Goal: Task Accomplishment & Management: Manage account settings

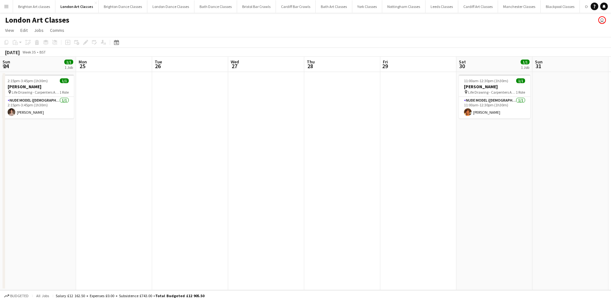
scroll to position [0, 219]
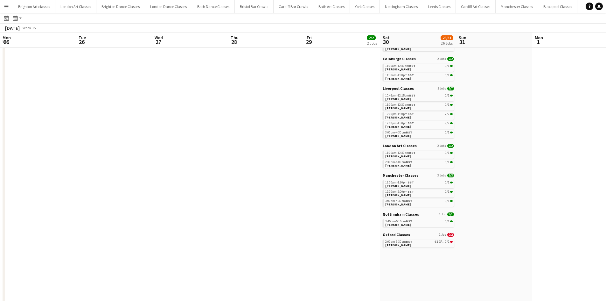
scroll to position [0, 219]
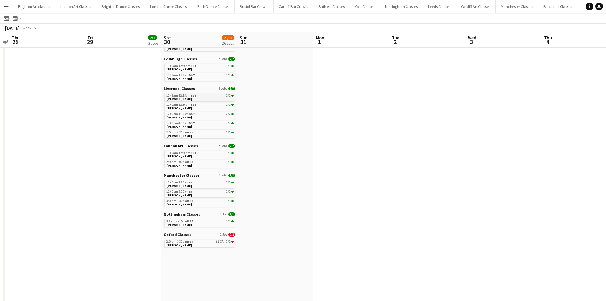
click at [169, 100] on span "[PERSON_NAME]" at bounding box center [178, 99] width 25 height 4
click at [183, 188] on app-brief-job-card "12:00pm-1:30pm BST 1/1 [PERSON_NAME]" at bounding box center [199, 184] width 71 height 8
click at [200, 184] on link "12:00pm-1:30pm BST 1/1 Rachael Smith" at bounding box center [199, 183] width 67 height 7
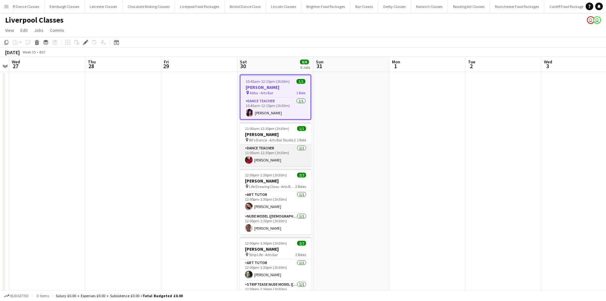
click at [286, 155] on app-card-role "Dance Teacher 1/1 11:00am-12:30pm (1h30m) Shireen Ghosal" at bounding box center [275, 155] width 71 height 22
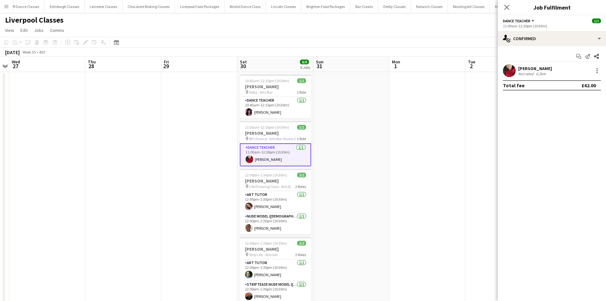
click at [597, 66] on div "Shireen Ghosal Not rated 6.2km" at bounding box center [552, 70] width 108 height 13
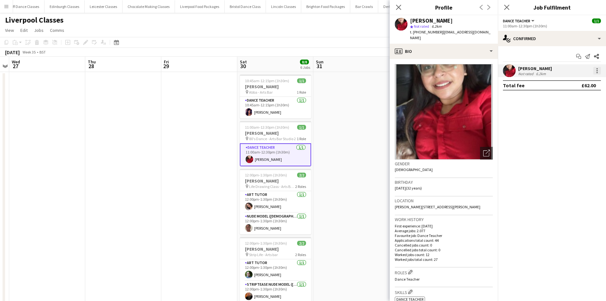
click at [596, 68] on div at bounding box center [598, 71] width 8 height 8
click at [560, 145] on span "Remove" at bounding box center [566, 143] width 19 height 5
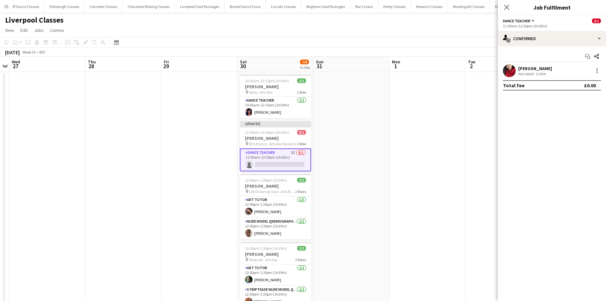
drag, startPoint x: 324, startPoint y: 144, endPoint x: 324, endPoint y: 139, distance: 4.8
click at [325, 144] on app-date-cell at bounding box center [351, 241] width 76 height 338
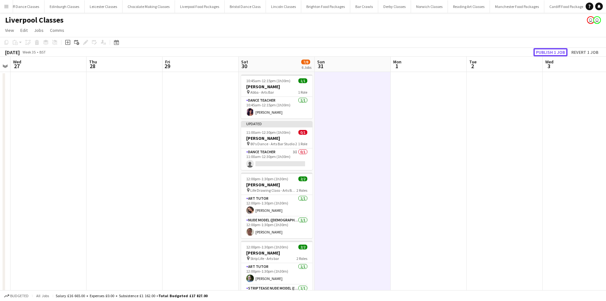
click at [554, 48] on button "Publish 1 job" at bounding box center [551, 52] width 34 height 8
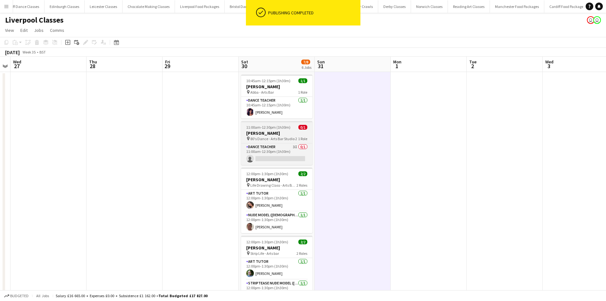
click at [280, 133] on h3 "Andrea Hammond" at bounding box center [276, 133] width 71 height 6
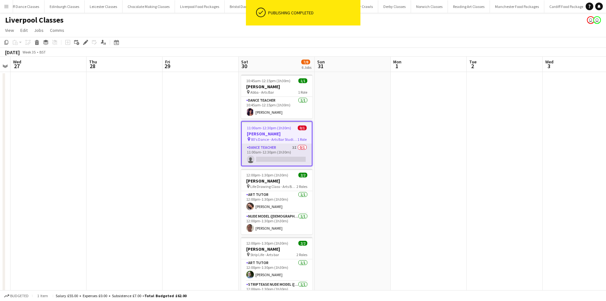
click at [294, 157] on app-card-role "Dance Teacher 3I 0/1 11:00am-12:30pm (1h30m) single-neutral-actions" at bounding box center [277, 155] width 70 height 22
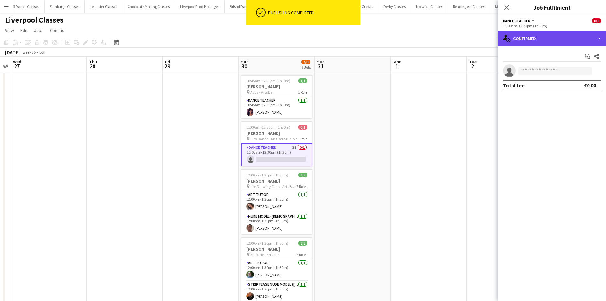
click at [552, 38] on div "single-neutral-actions-check-2 Confirmed" at bounding box center [552, 38] width 108 height 15
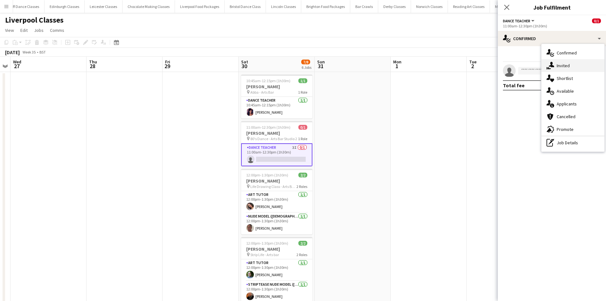
click at [560, 67] on div "single-neutral-actions-share-1 Invited" at bounding box center [573, 65] width 63 height 13
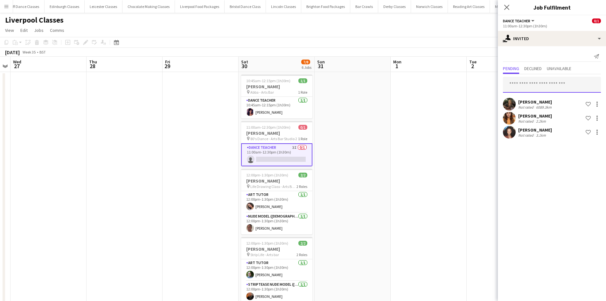
click at [537, 77] on input "text" at bounding box center [552, 85] width 98 height 16
type input "****"
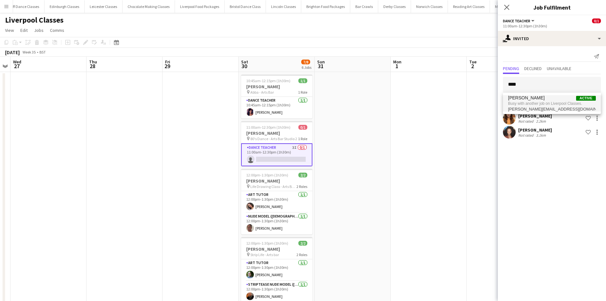
click at [577, 105] on span "Busy with another job on Liverpool Classes." at bounding box center [552, 104] width 88 height 6
type input "******"
click at [534, 96] on span "Nicola Tilley Active" at bounding box center [552, 97] width 88 height 5
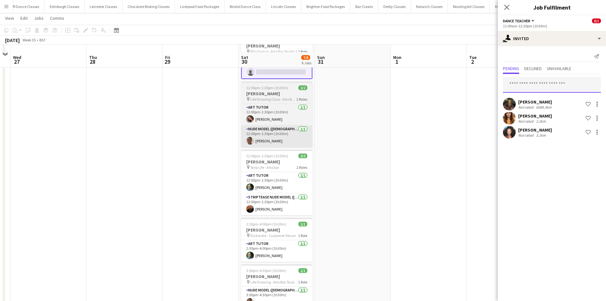
scroll to position [119, 0]
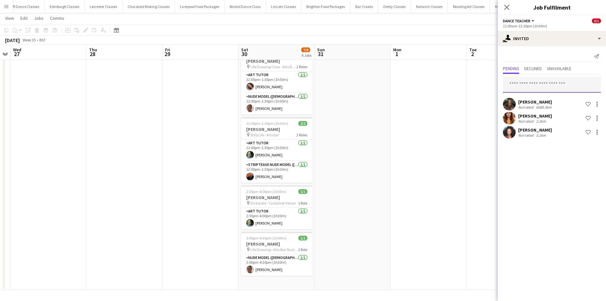
click at [525, 88] on input "text" at bounding box center [552, 85] width 98 height 16
type input "*"
type input "***"
click at [529, 105] on span "Busy with another job on Manchester Classes." at bounding box center [552, 104] width 88 height 6
type input "***"
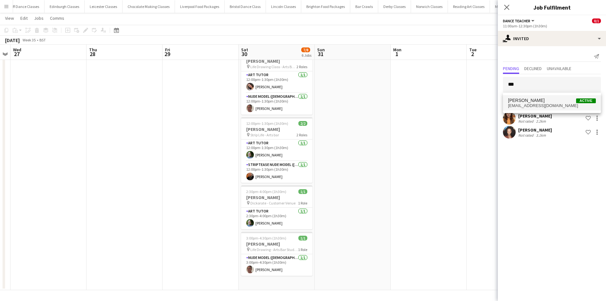
click at [516, 98] on span "Joe Nolan" at bounding box center [526, 100] width 37 height 5
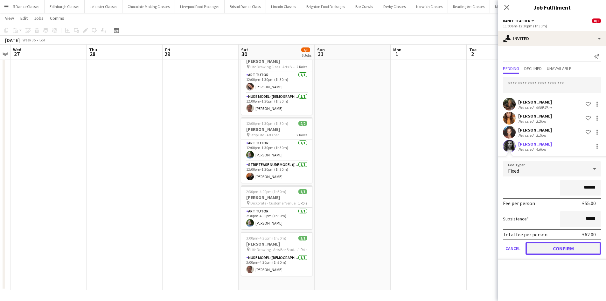
click at [556, 252] on button "Confirm" at bounding box center [563, 248] width 75 height 13
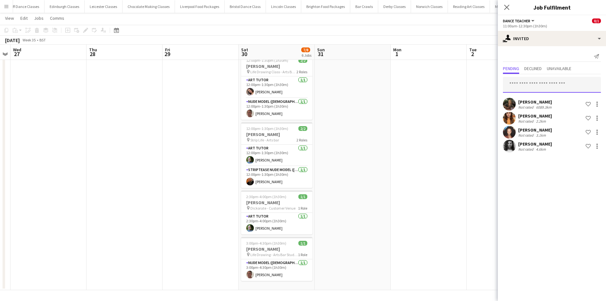
click at [531, 84] on input "text" at bounding box center [552, 85] width 98 height 16
type input "*"
type input "****"
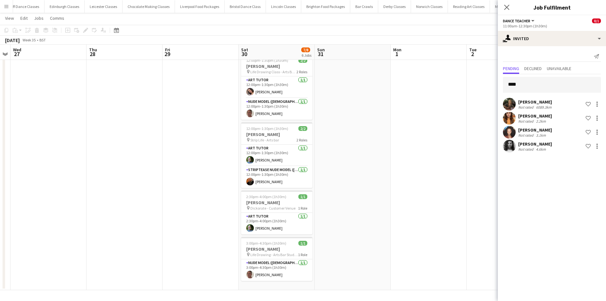
click at [447, 98] on app-date-cell at bounding box center [429, 121] width 76 height 338
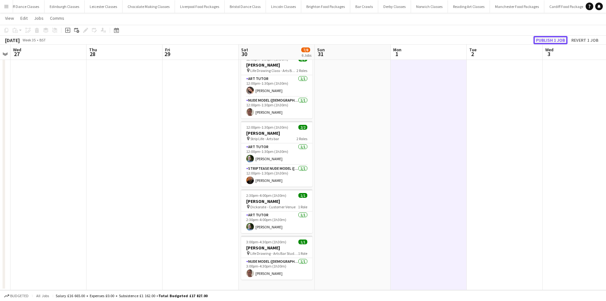
click at [541, 37] on button "Publish 1 job" at bounding box center [551, 40] width 34 height 8
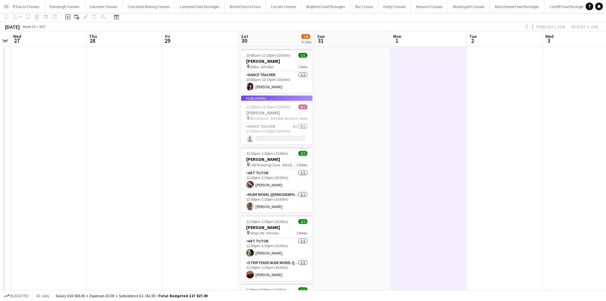
scroll to position [0, 0]
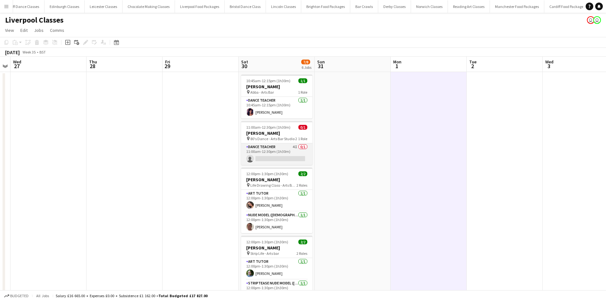
click at [261, 146] on app-card-role "Dance Teacher 4I 0/1 11:00am-12:30pm (1h30m) single-neutral-actions" at bounding box center [276, 154] width 71 height 22
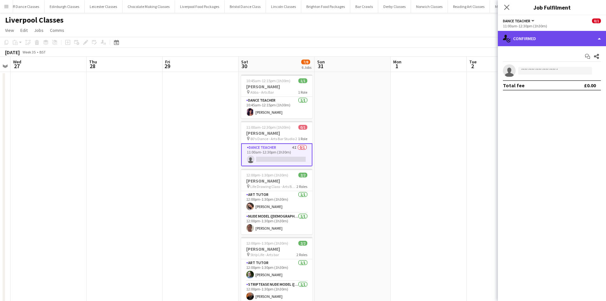
click at [536, 40] on div "single-neutral-actions-check-2 Confirmed" at bounding box center [552, 38] width 108 height 15
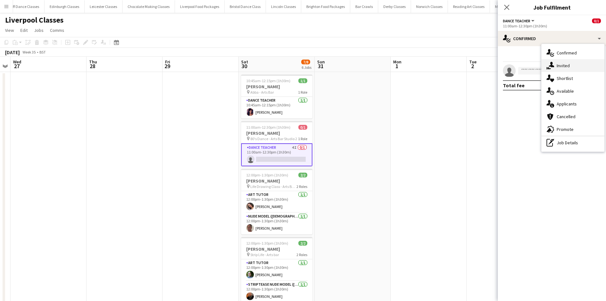
click at [561, 64] on div "single-neutral-actions-share-1 Invited" at bounding box center [573, 65] width 63 height 13
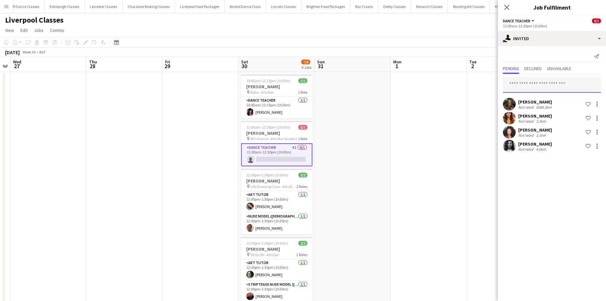
click at [516, 88] on input "text" at bounding box center [552, 85] width 98 height 16
type input "*******"
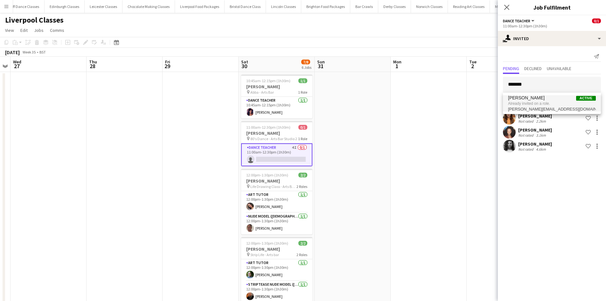
click at [518, 108] on span "chelsey.emery10@gmail.com" at bounding box center [552, 109] width 88 height 5
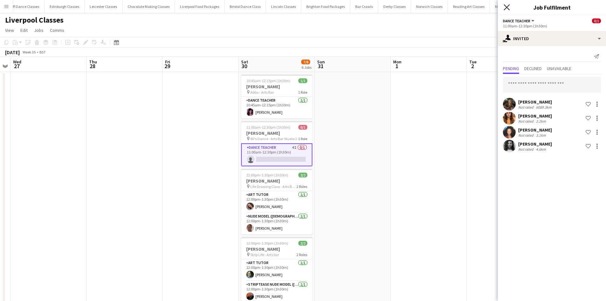
click at [505, 10] on icon "Close pop-in" at bounding box center [507, 7] width 6 height 6
